Goal: Task Accomplishment & Management: Manage account settings

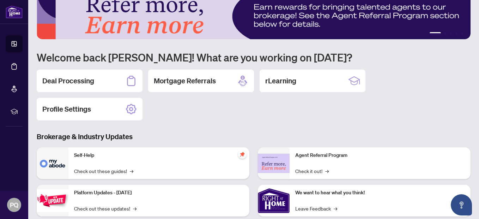
scroll to position [20, 0]
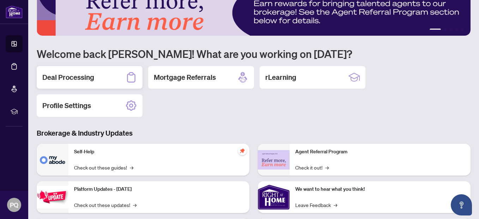
click at [88, 78] on h2 "Deal Processing" at bounding box center [68, 77] width 52 height 10
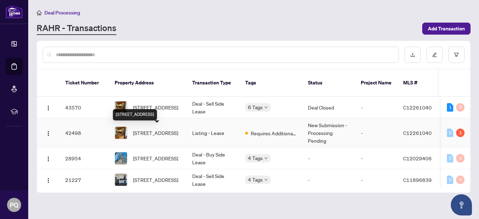
click at [159, 129] on span "[STREET_ADDRESS]" at bounding box center [155, 133] width 45 height 8
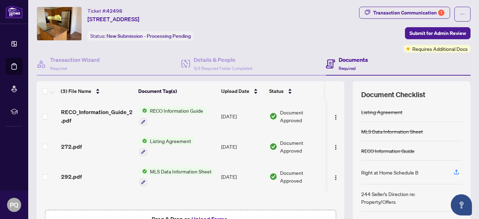
scroll to position [16, 0]
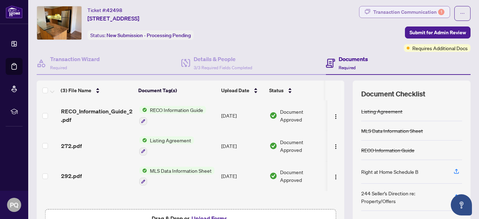
click at [408, 14] on div "Transaction Communication 1" at bounding box center [408, 11] width 71 height 11
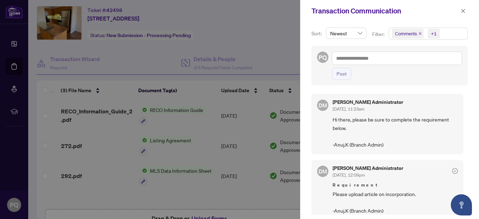
scroll to position [5, 0]
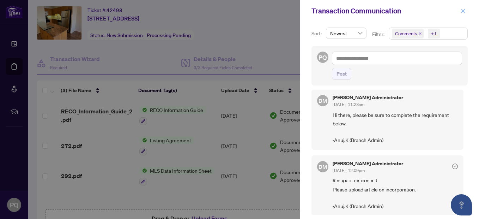
click at [464, 7] on span "button" at bounding box center [462, 10] width 5 height 11
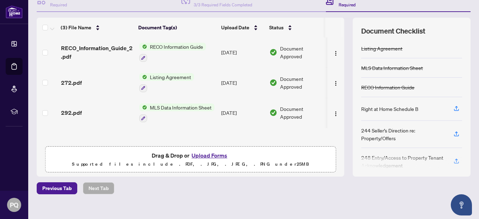
scroll to position [87, 0]
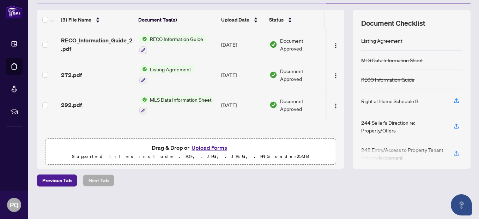
click at [215, 146] on button "Upload Forms" at bounding box center [209, 147] width 40 height 9
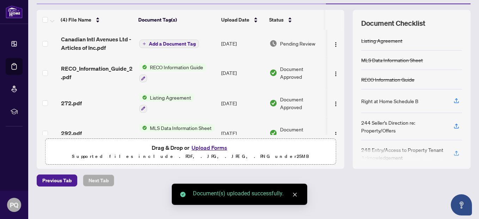
click at [168, 41] on span "Add a Document Tag" at bounding box center [172, 43] width 47 height 5
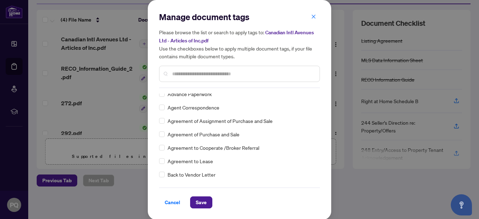
scroll to position [0, 0]
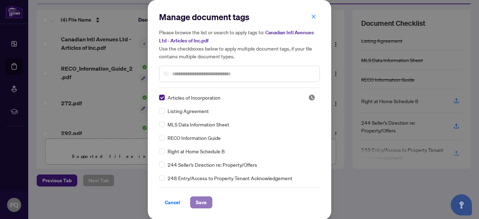
click at [199, 200] on span "Save" at bounding box center [201, 201] width 11 height 11
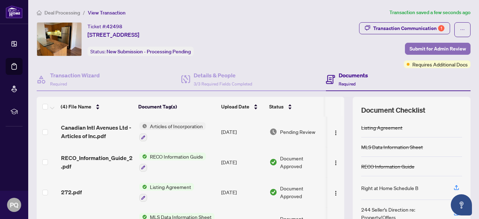
click at [433, 49] on span "Submit for Admin Review" at bounding box center [437, 48] width 56 height 11
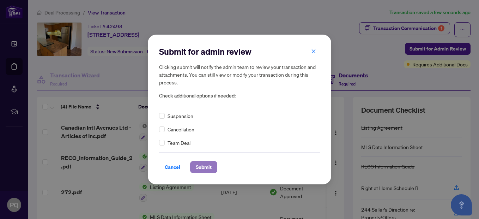
click at [205, 164] on span "Submit" at bounding box center [204, 166] width 16 height 11
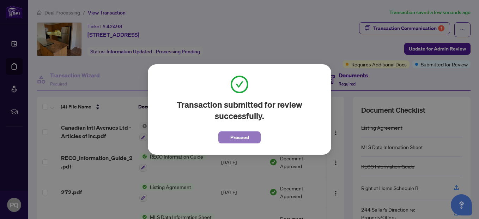
click at [233, 138] on span "Proceed" at bounding box center [239, 137] width 19 height 11
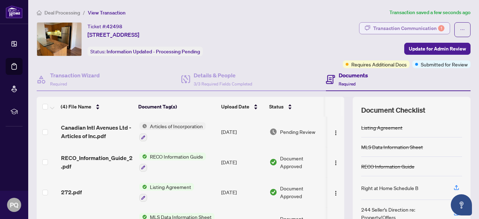
click at [392, 26] on div "Transaction Communication 1" at bounding box center [408, 28] width 71 height 11
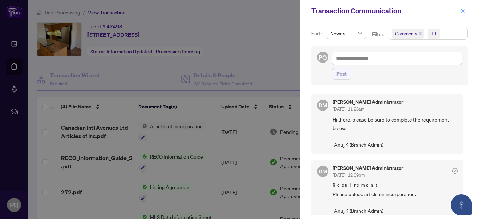
click at [461, 13] on icon "close" at bounding box center [462, 10] width 5 height 5
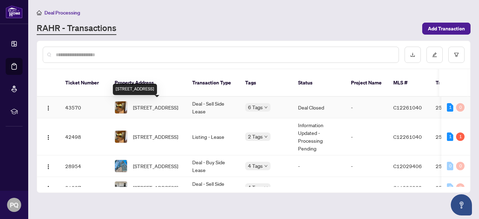
click at [161, 103] on span "[STREET_ADDRESS]" at bounding box center [155, 107] width 45 height 8
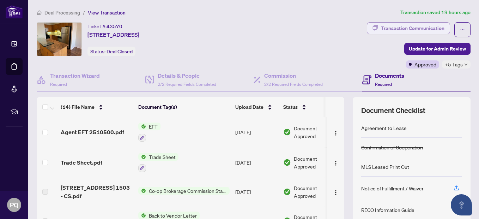
click at [419, 27] on div "Transaction Communication" at bounding box center [412, 28] width 63 height 11
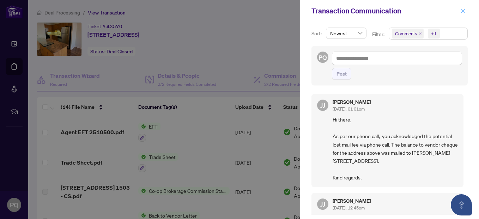
click at [464, 7] on span "button" at bounding box center [462, 10] width 5 height 11
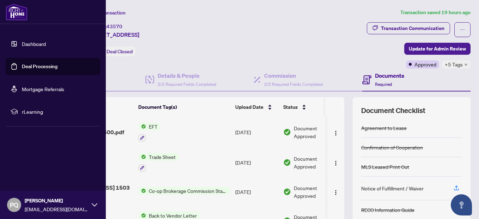
click at [92, 203] on icon at bounding box center [95, 205] width 6 height 6
click at [33, 165] on span "Logout" at bounding box center [28, 162] width 16 height 11
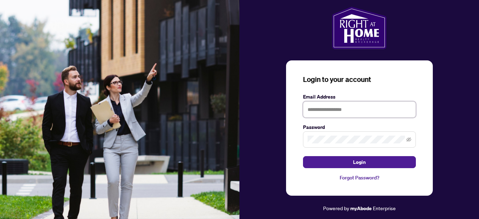
type input "**********"
